Goal: Task Accomplishment & Management: Use online tool/utility

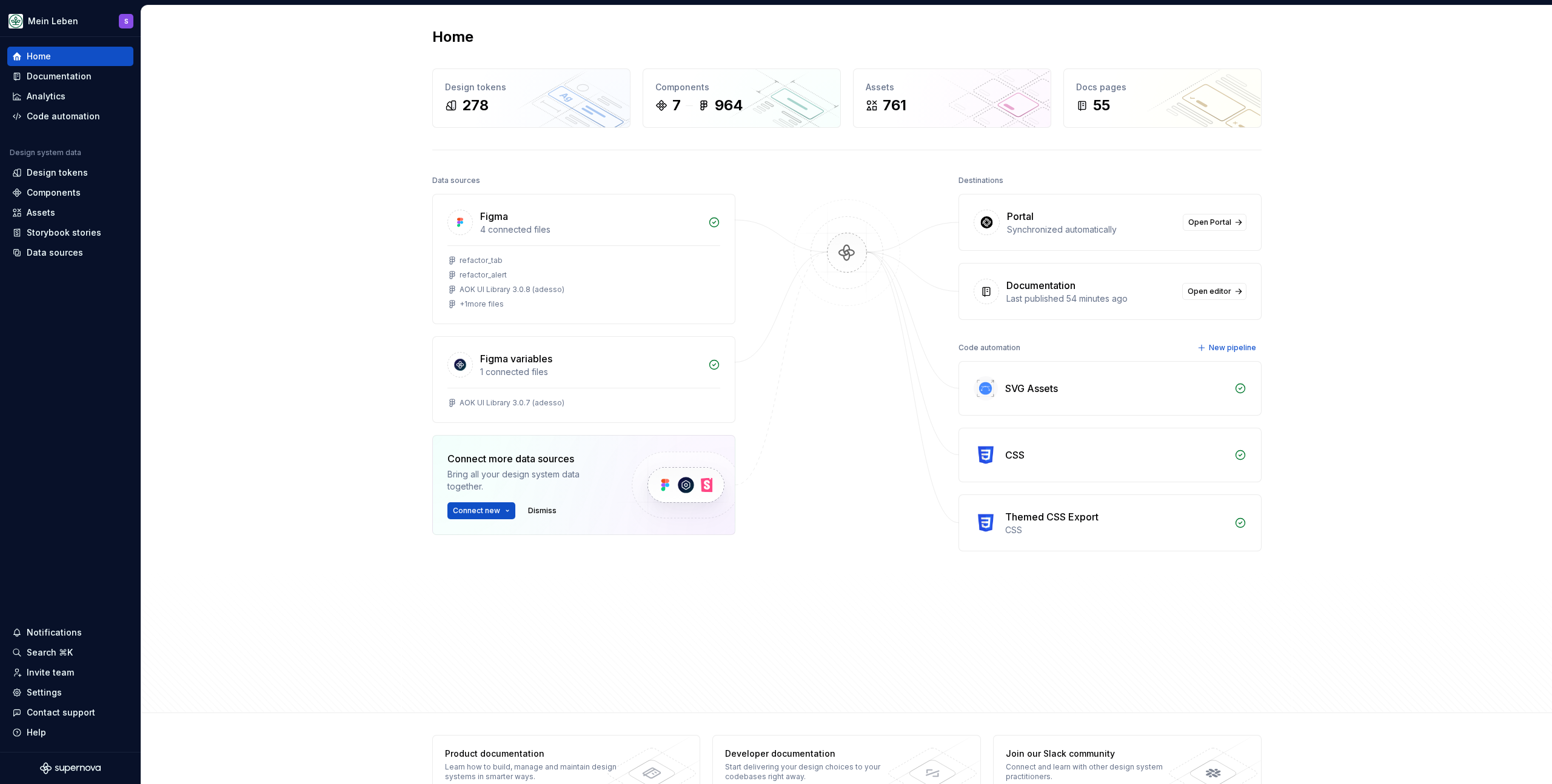
click at [323, 242] on div "Home Design tokens 278 Components 7 964 Assets 761 Docs pages 55 Data sources F…" at bounding box center [846, 359] width 1410 height 708
click at [91, 113] on div "Code automation" at bounding box center [63, 116] width 73 height 12
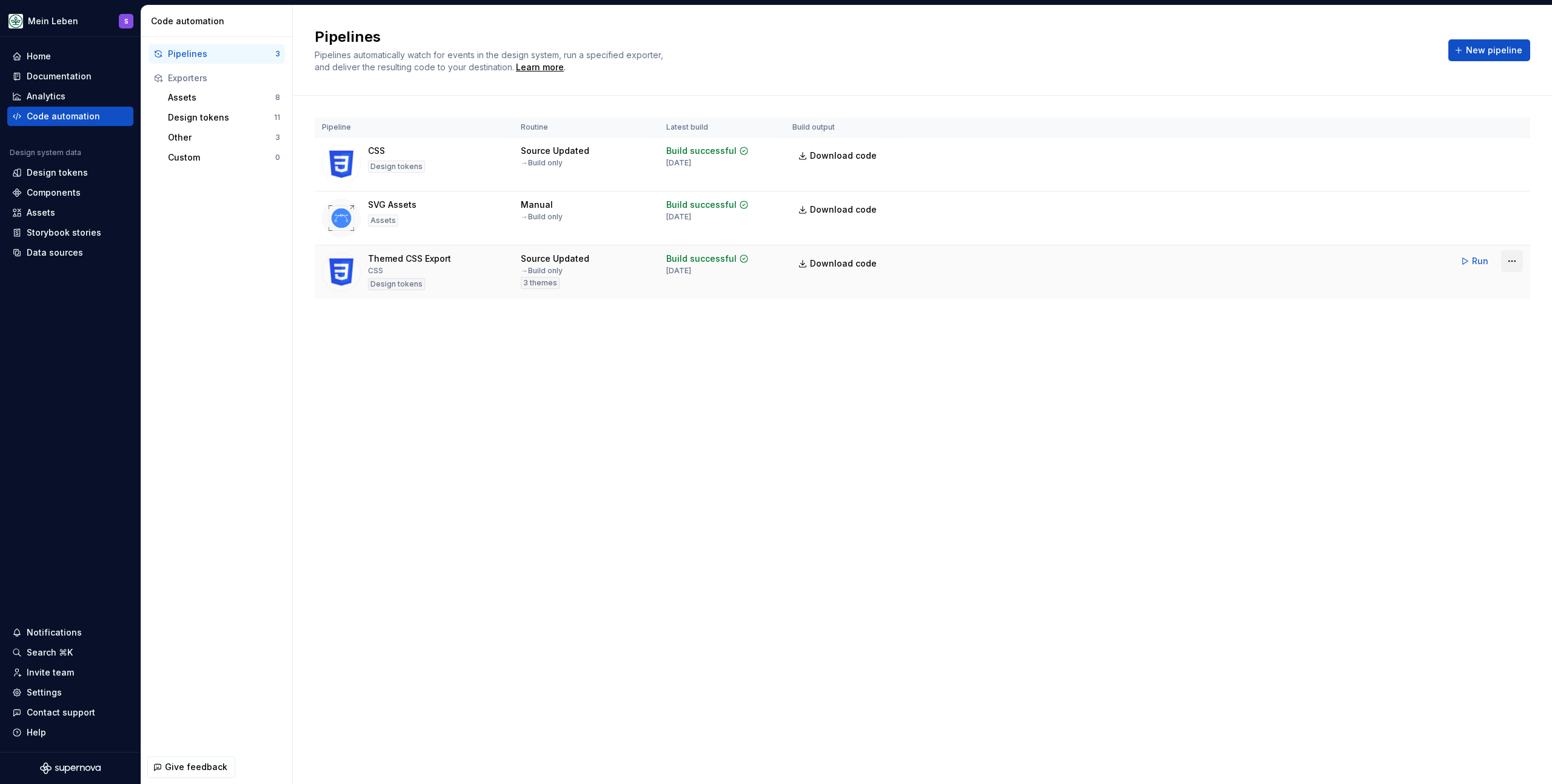
click at [1511, 259] on html "Mein Leben S Home Documentation Analytics Code automation Design system data De…" at bounding box center [776, 392] width 1552 height 784
click at [1452, 289] on div "Edit pipeline" at bounding box center [1496, 287] width 104 height 12
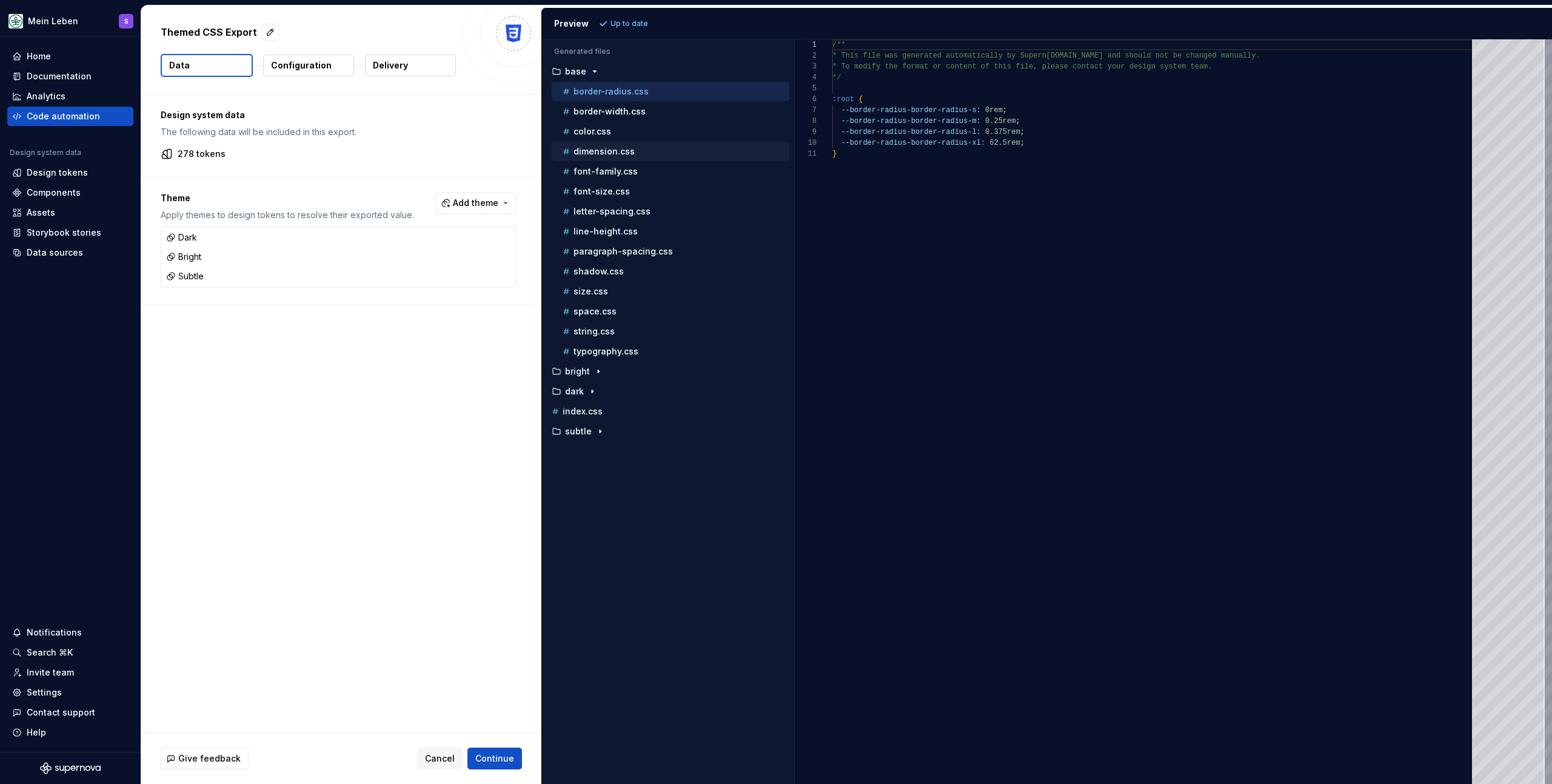
click at [611, 153] on p "dimension.css" at bounding box center [604, 151] width 61 height 10
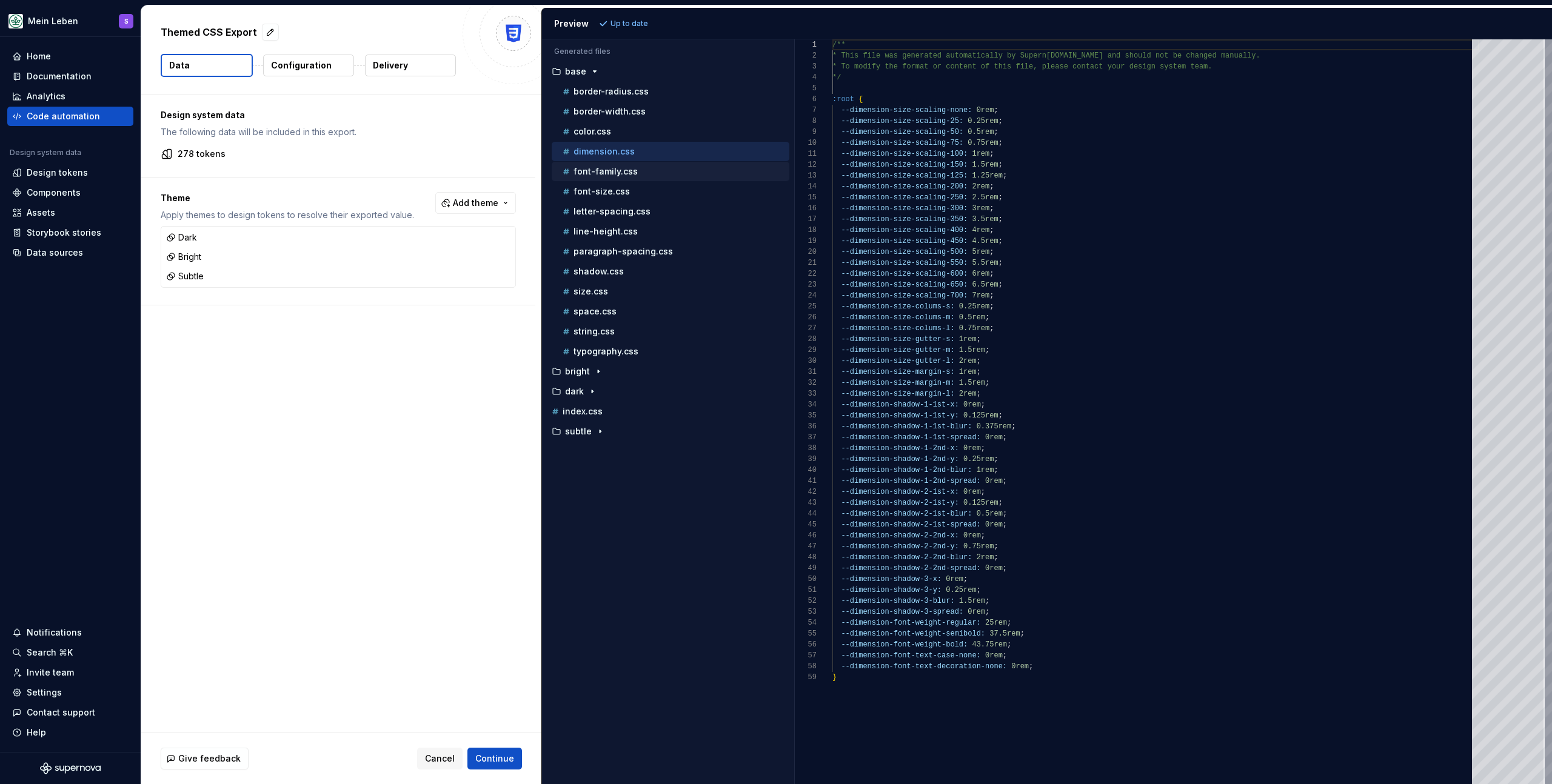
click at [611, 168] on p "font-family.css" at bounding box center [605, 171] width 64 height 10
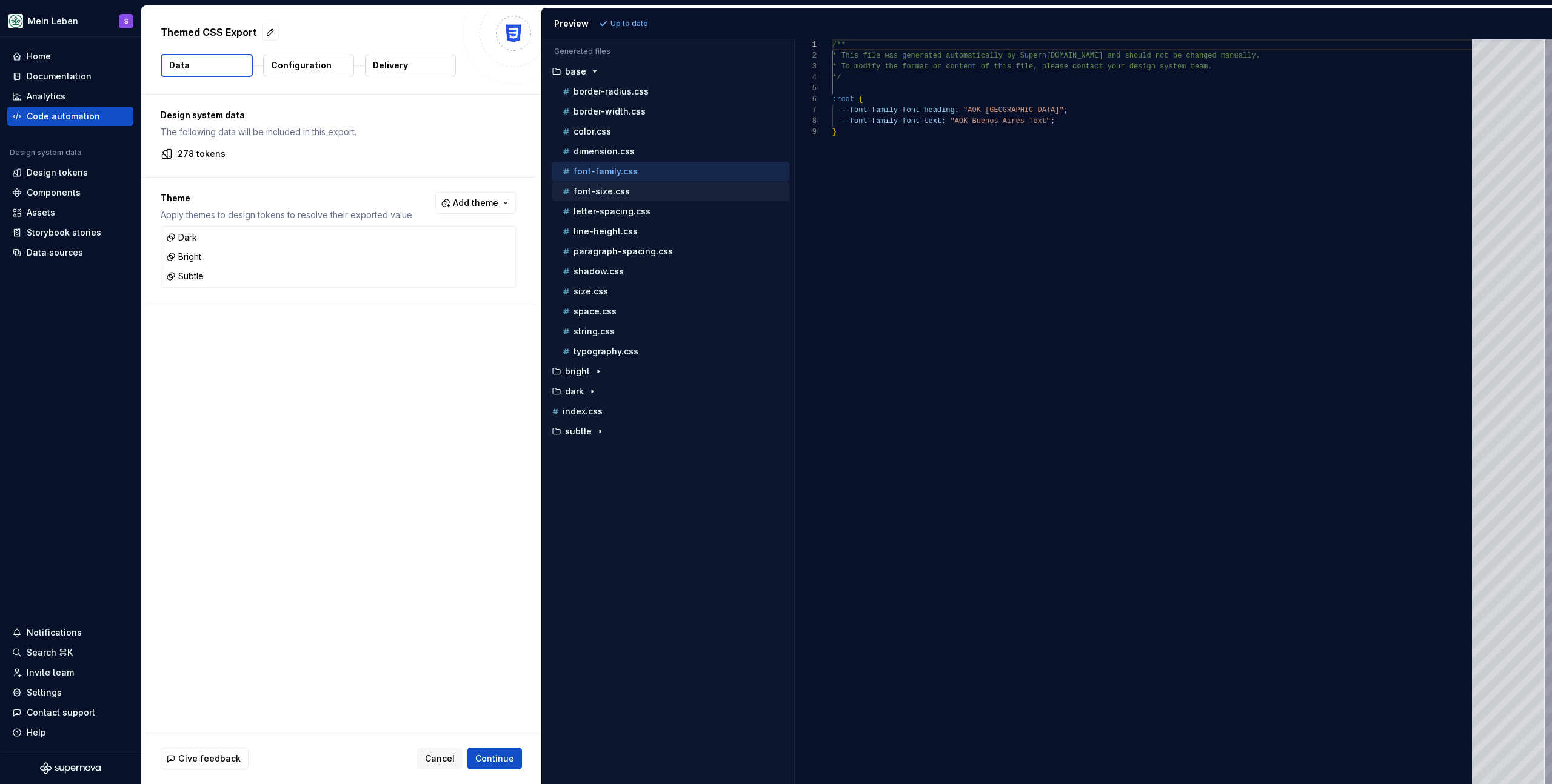
click at [611, 183] on div "font-size.css" at bounding box center [670, 191] width 238 height 19
click at [612, 190] on p "font-size.css" at bounding box center [602, 191] width 56 height 10
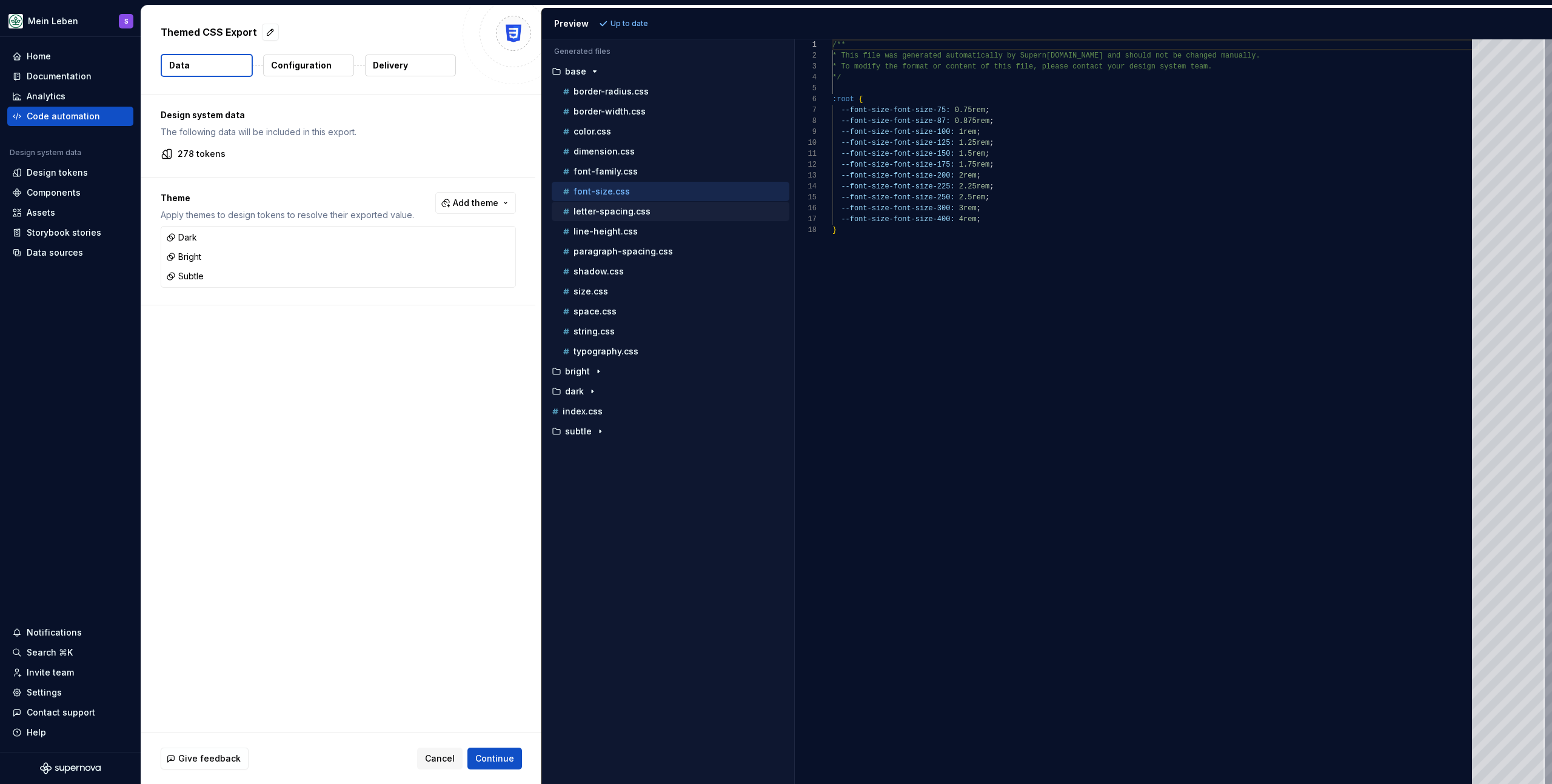
click at [612, 209] on p "letter-spacing.css" at bounding box center [612, 211] width 77 height 10
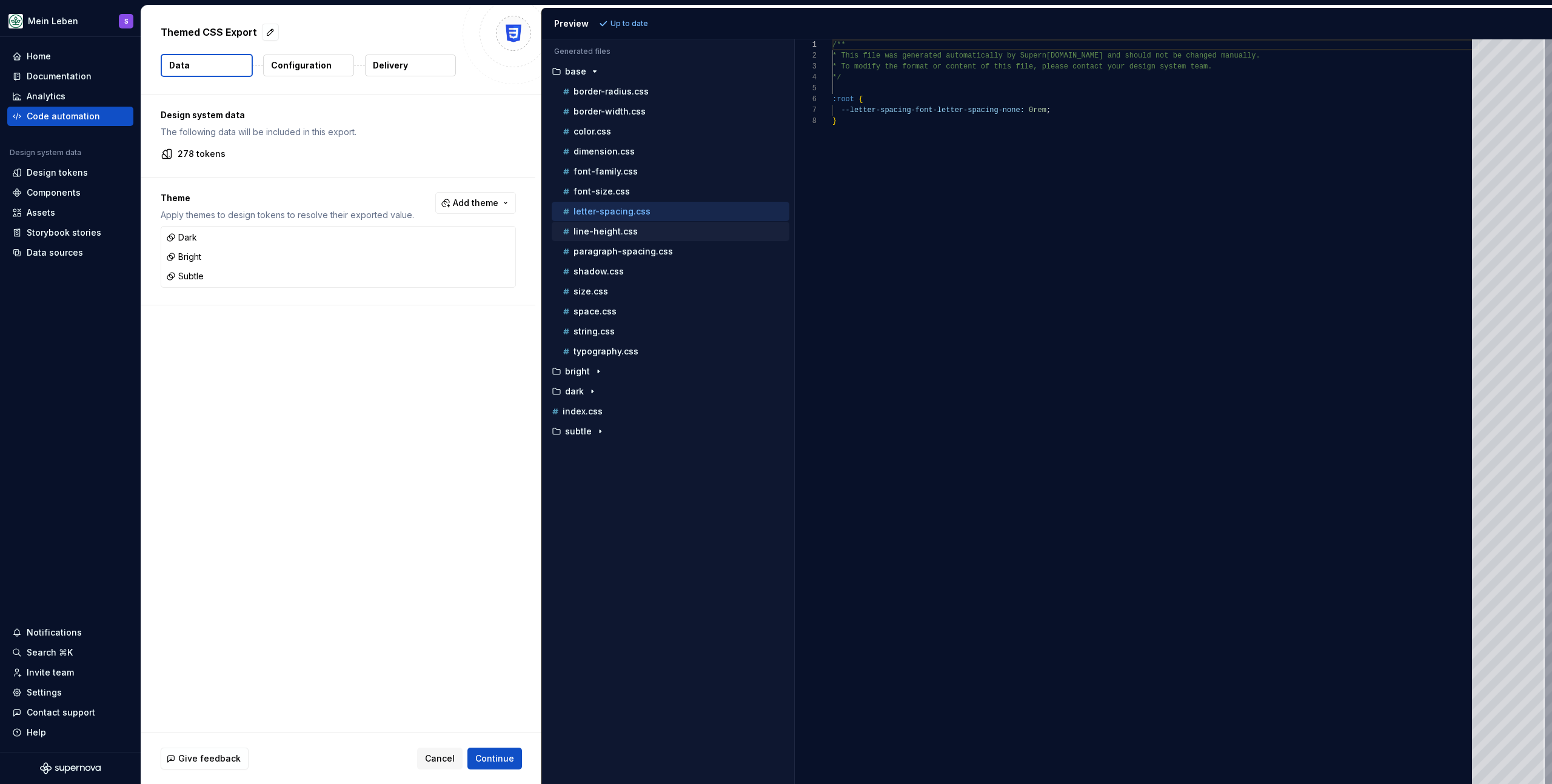
click at [613, 222] on div "line-height.css" at bounding box center [670, 231] width 238 height 19
click at [613, 228] on p "line-height.css" at bounding box center [605, 231] width 64 height 10
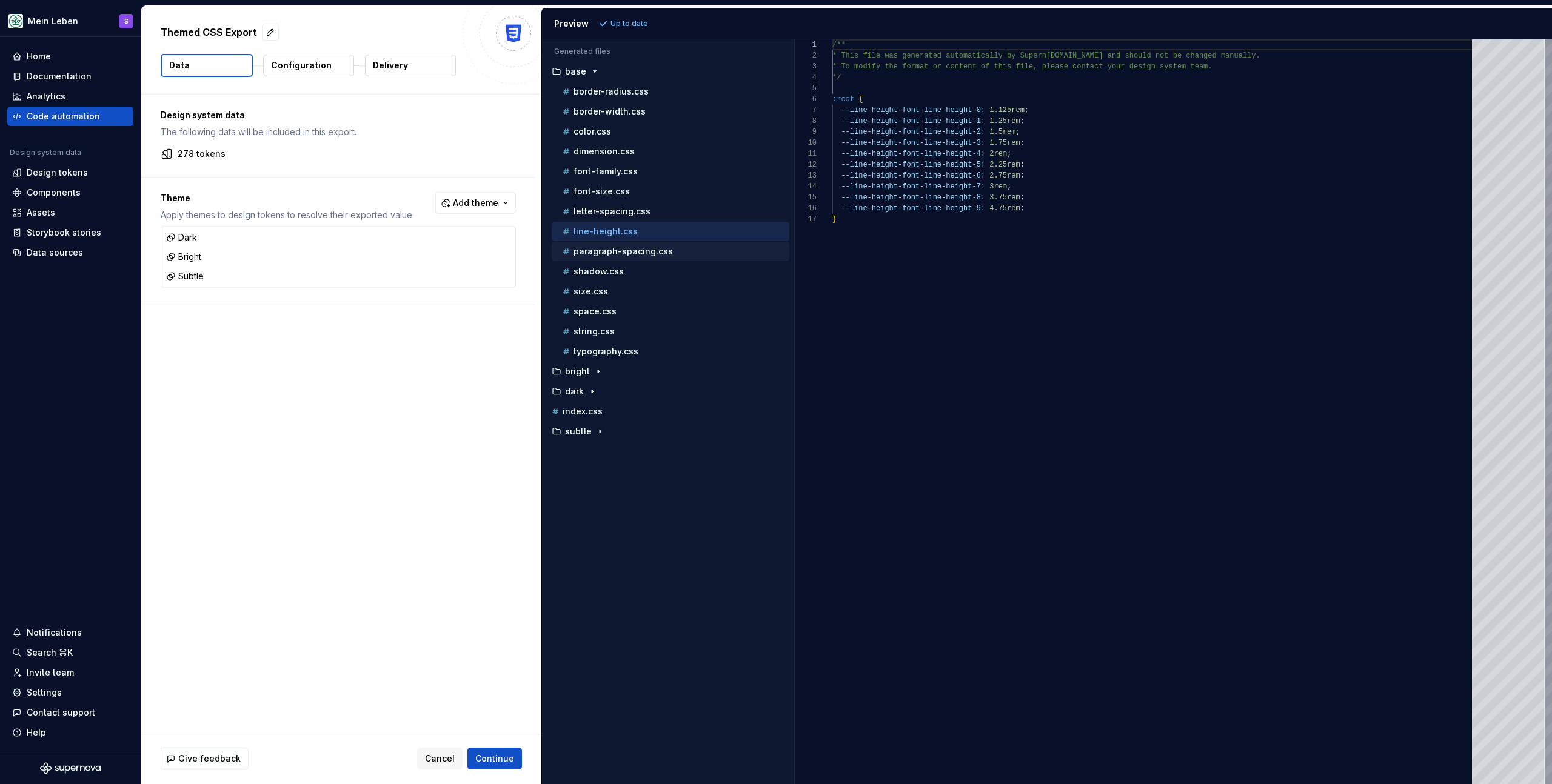
click at [617, 247] on p "paragraph-spacing.css" at bounding box center [623, 251] width 100 height 10
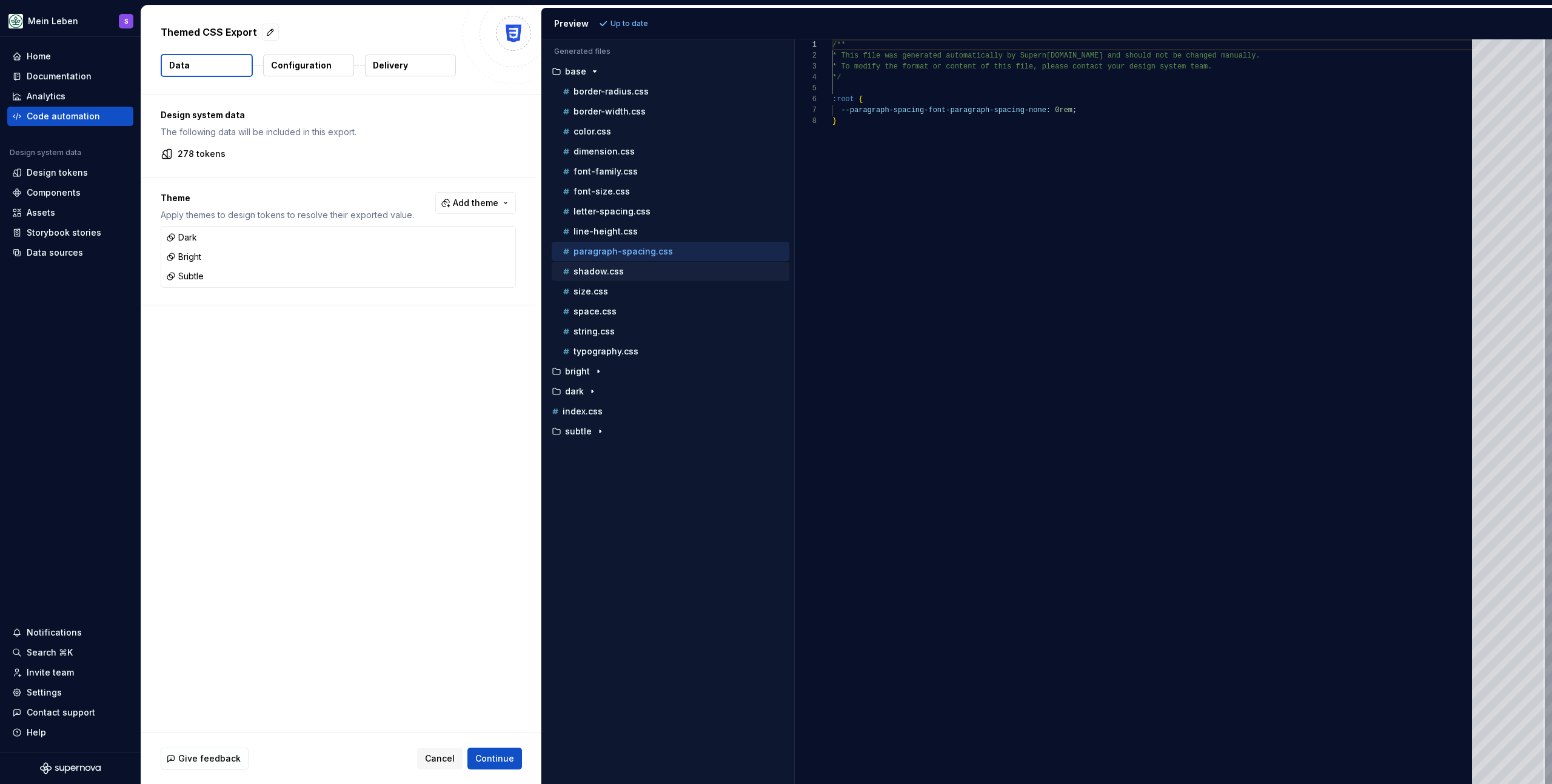
click at [611, 269] on p "shadow.css" at bounding box center [599, 271] width 50 height 10
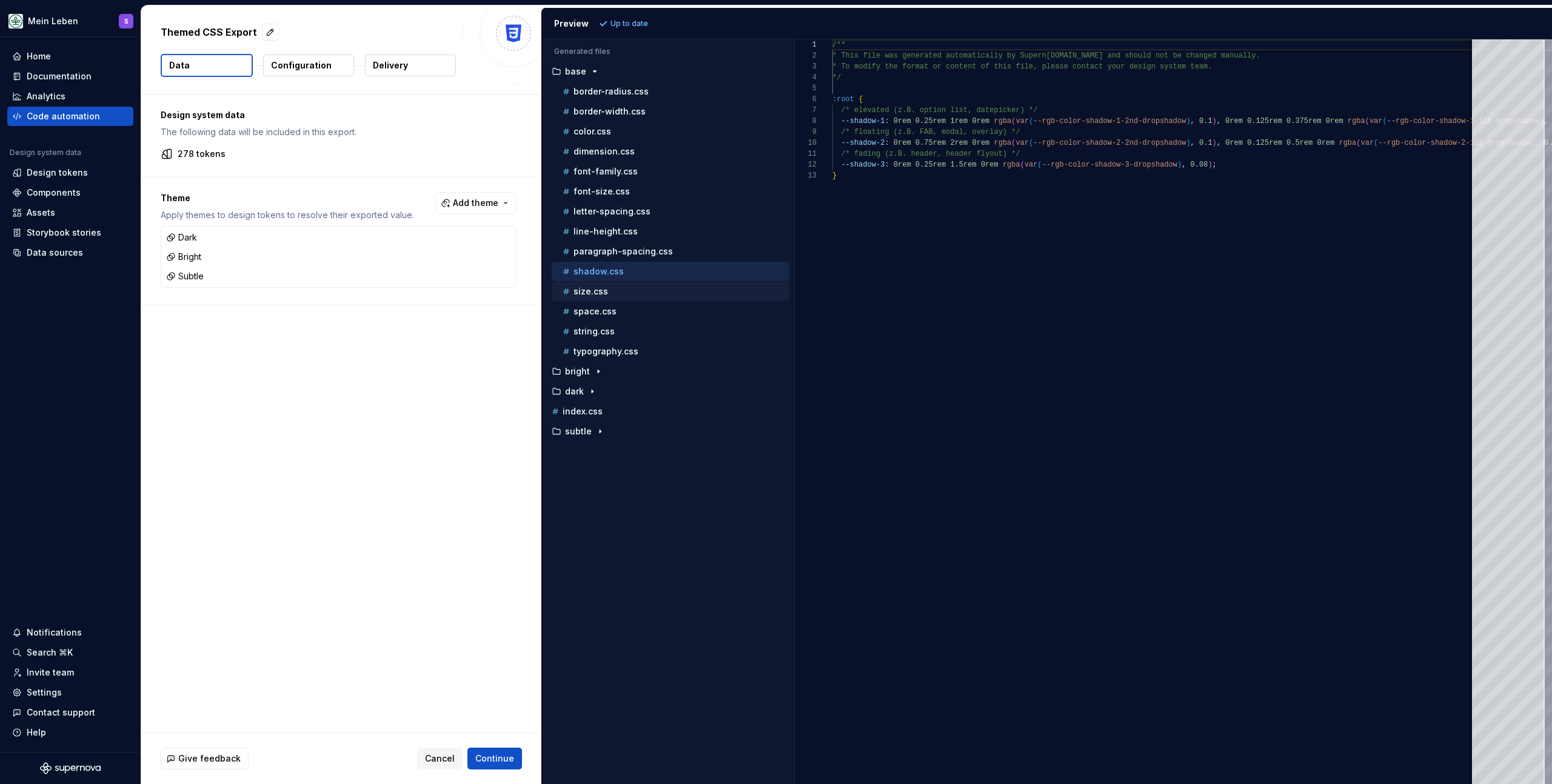
click at [612, 287] on div "size.css" at bounding box center [675, 292] width 229 height 12
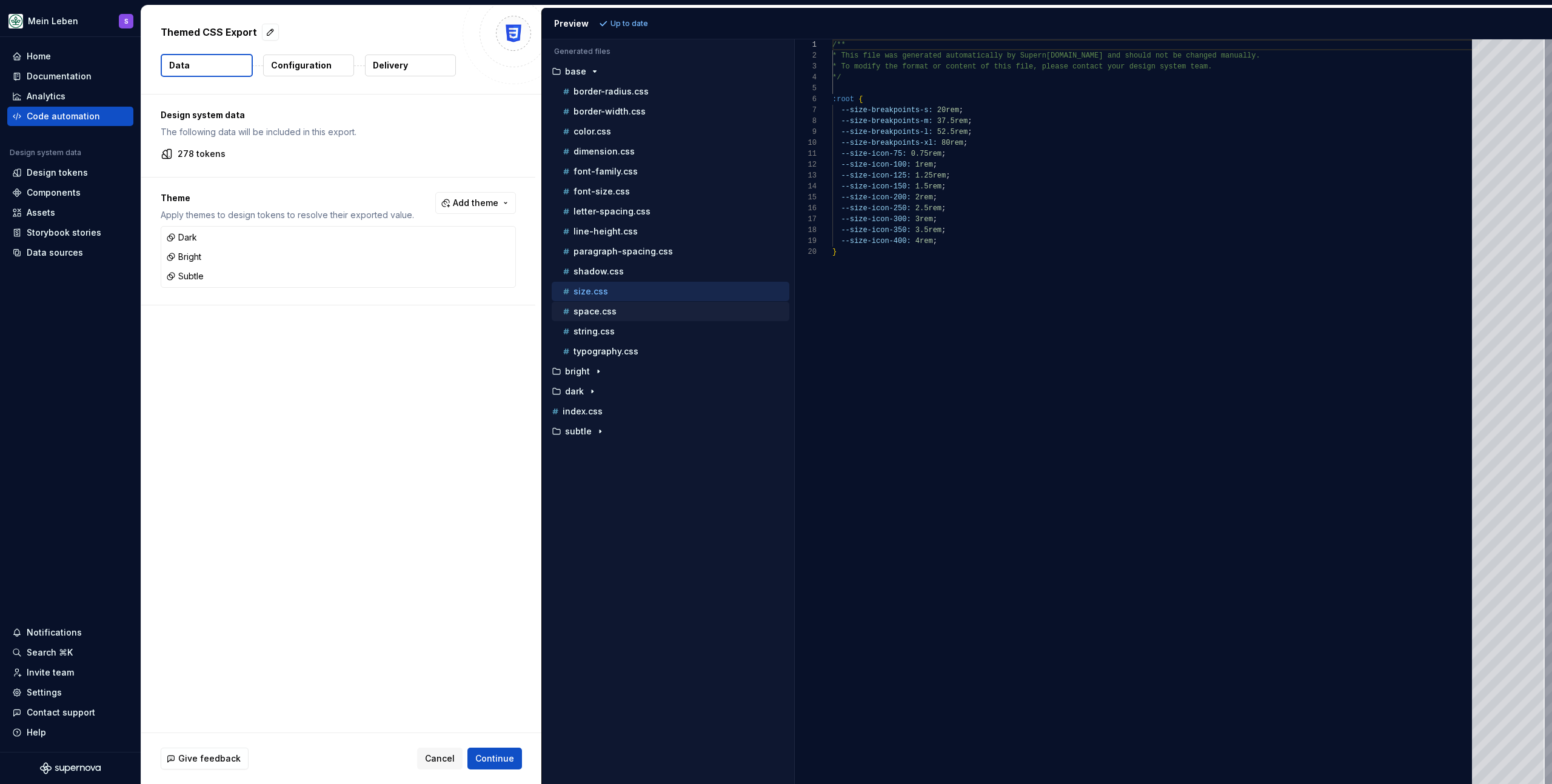
click at [612, 302] on div "space.css" at bounding box center [670, 311] width 238 height 19
click at [613, 309] on p "space.css" at bounding box center [595, 311] width 43 height 10
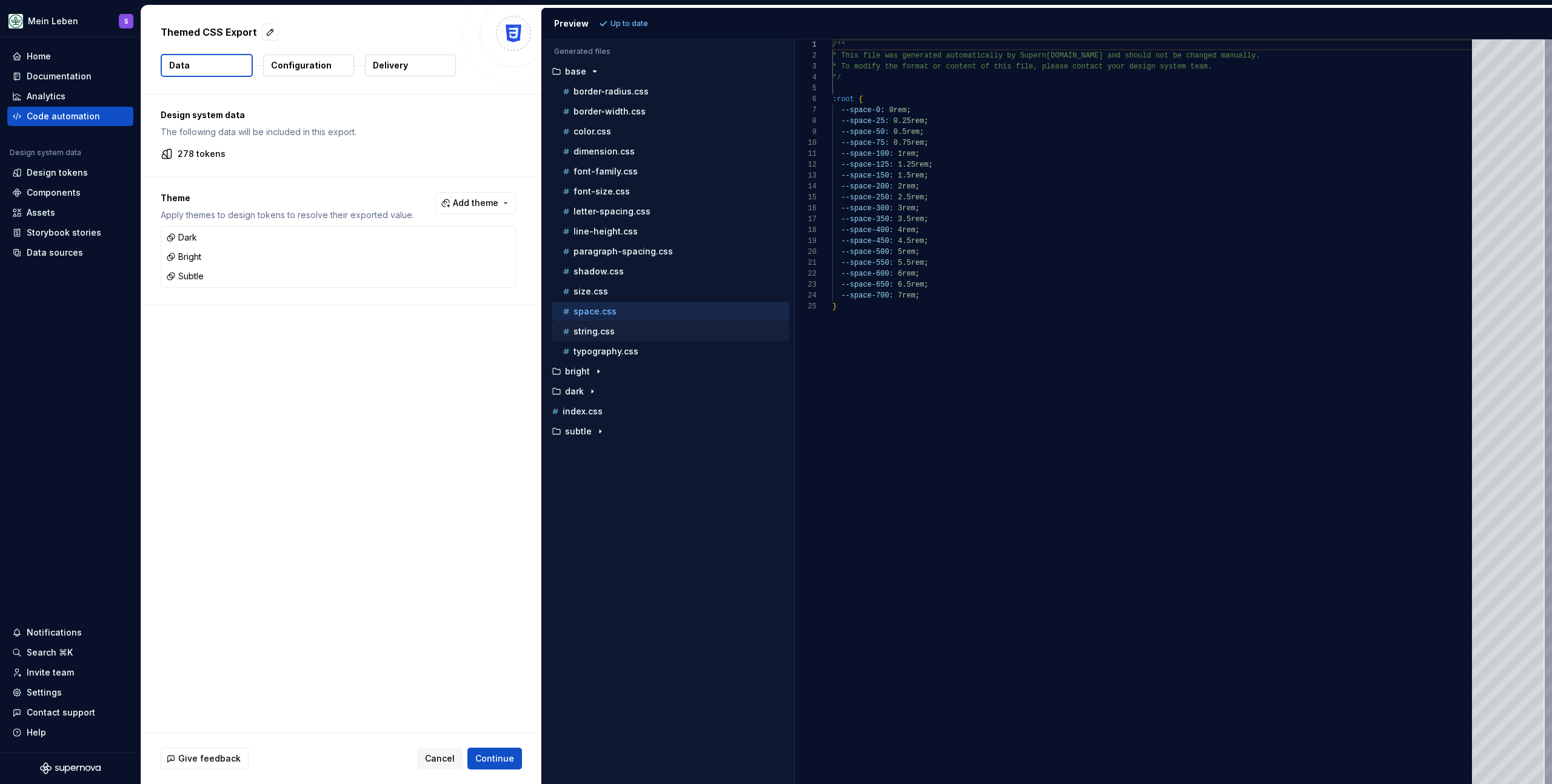
click at [614, 322] on div "string.css" at bounding box center [670, 331] width 238 height 19
click at [614, 327] on div "string.css" at bounding box center [675, 331] width 229 height 12
type textarea "**********"
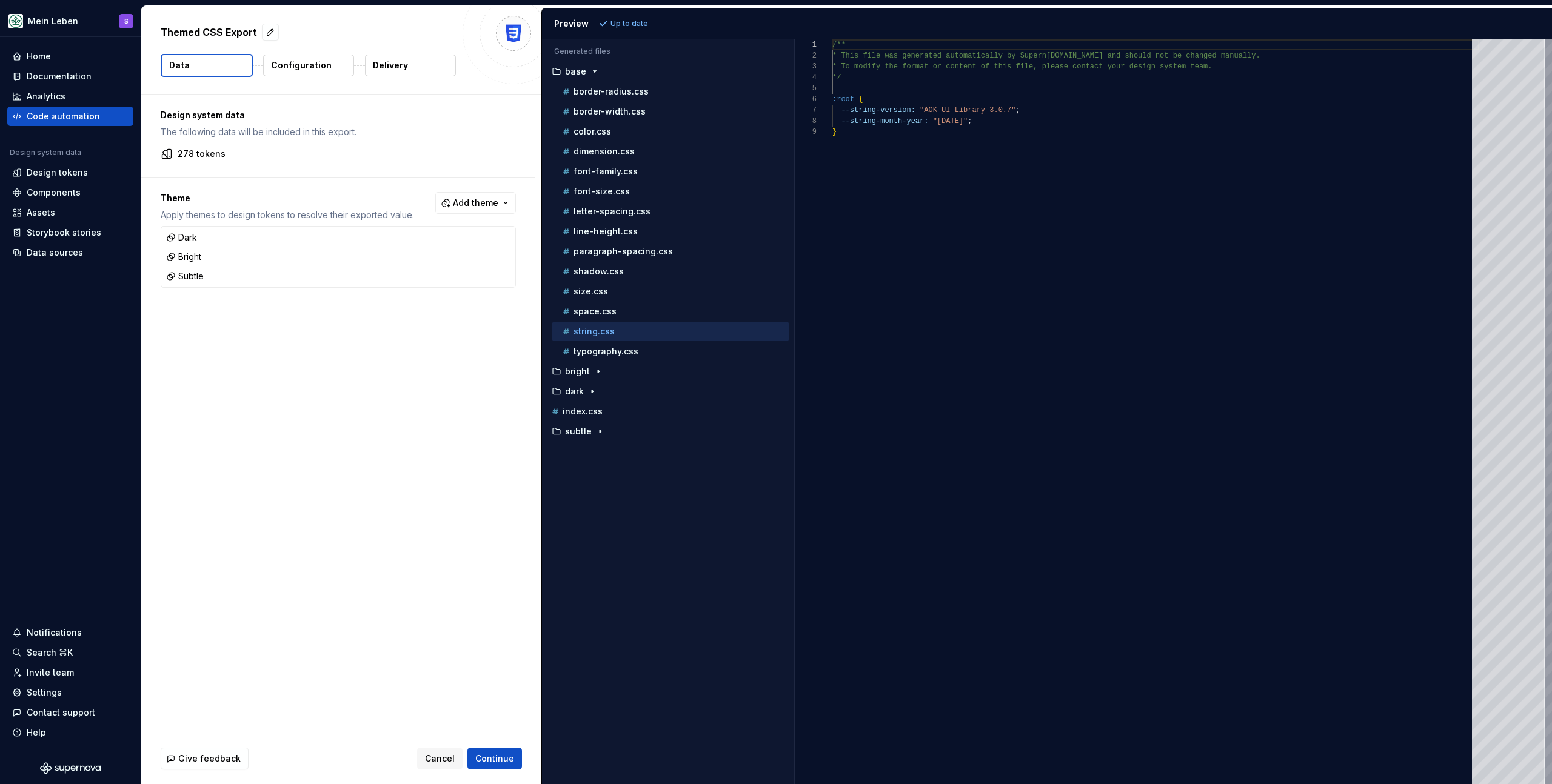
click at [754, 456] on div "Accessibility guide for tree . Navigate the tree with the arrow keys. Common tr…" at bounding box center [668, 421] width 252 height 725
click at [861, 422] on div "/** * This file was generated automatically by Supern [DOMAIN_NAME] and should …" at bounding box center [1155, 412] width 647 height 744
